Goal: Information Seeking & Learning: Check status

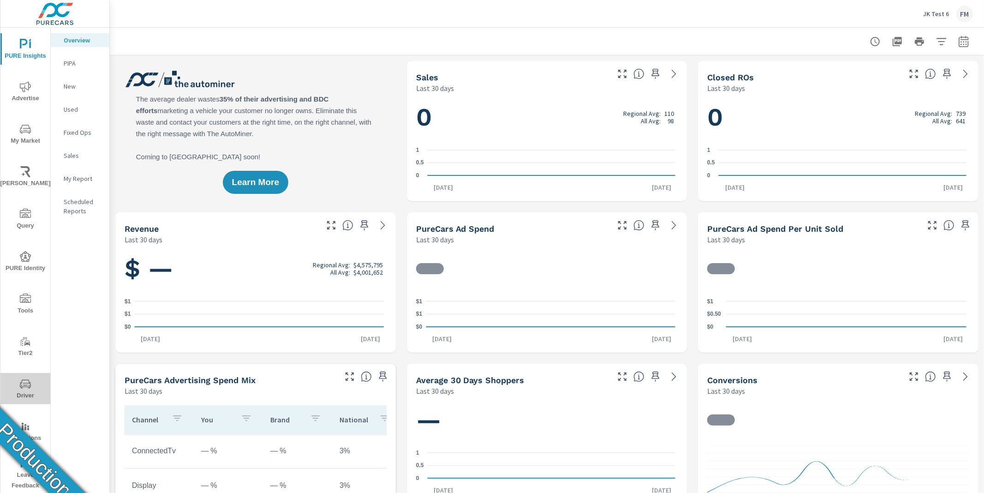
click at [26, 385] on icon "nav menu" at bounding box center [25, 383] width 11 height 11
